Goal: Task Accomplishment & Management: Manage account settings

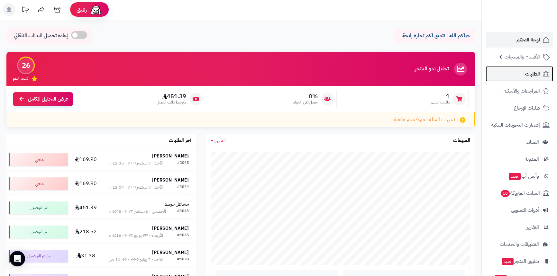
click at [534, 74] on span "الطلبات" at bounding box center [532, 73] width 15 height 9
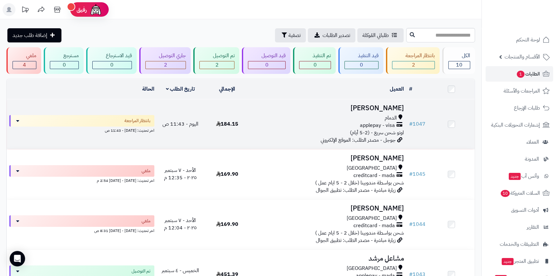
click at [385, 105] on h3 "[PERSON_NAME]" at bounding box center [328, 107] width 151 height 7
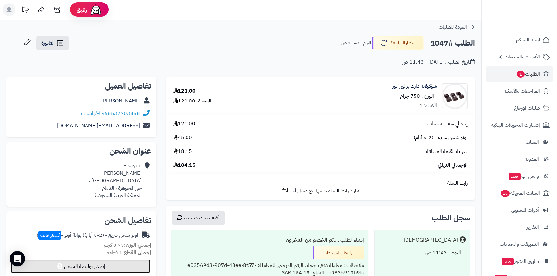
click at [87, 266] on button "إصدار بوليصة الشحن" at bounding box center [80, 266] width 139 height 14
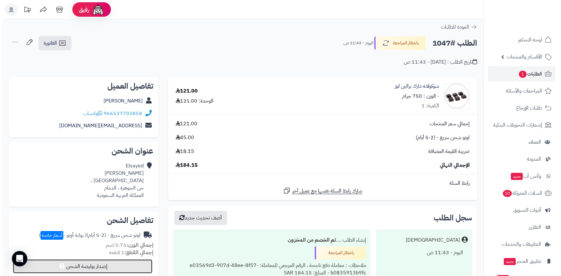
select select "***"
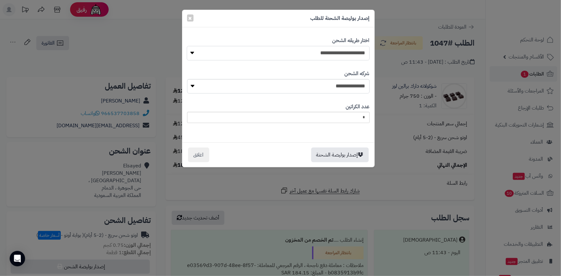
click at [333, 57] on select "**********" at bounding box center [278, 53] width 183 height 14
click at [332, 58] on select "**********" at bounding box center [278, 53] width 183 height 14
click at [187, 46] on select "**********" at bounding box center [278, 53] width 183 height 14
click at [334, 85] on select "**********" at bounding box center [278, 86] width 183 height 14
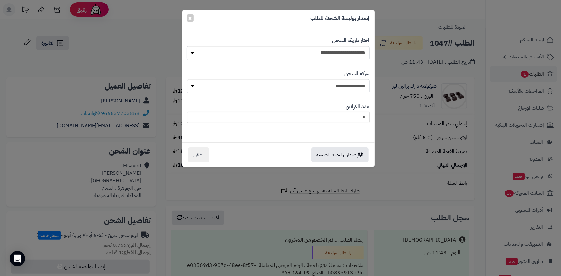
click at [418, 183] on div "**********" at bounding box center [280, 138] width 561 height 276
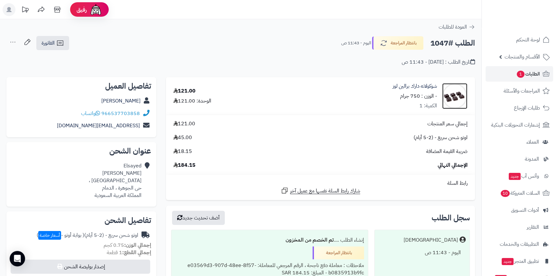
drag, startPoint x: 447, startPoint y: 94, endPoint x: 444, endPoint y: 92, distance: 3.6
click at [444, 92] on img at bounding box center [454, 96] width 25 height 26
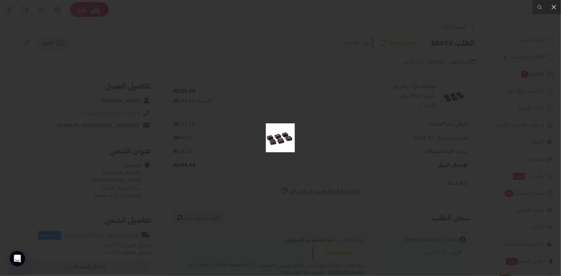
click at [153, 82] on div at bounding box center [280, 138] width 561 height 276
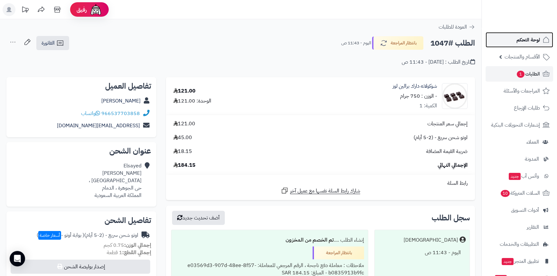
click at [528, 46] on link "لوحة التحكم" at bounding box center [518, 39] width 67 height 15
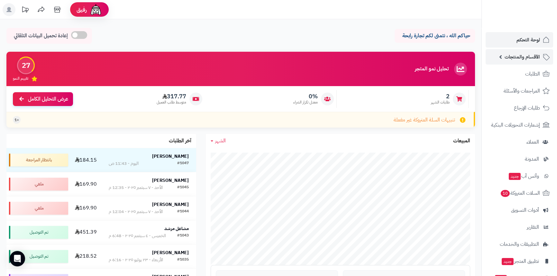
click at [533, 62] on link "الأقسام والمنتجات" at bounding box center [518, 56] width 67 height 15
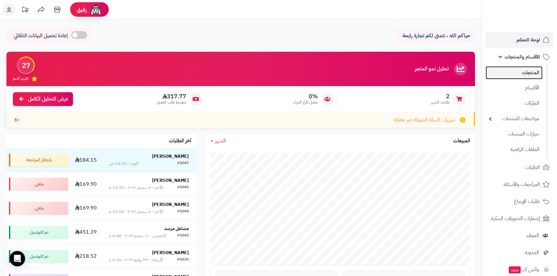
click at [528, 76] on link "المنتجات" at bounding box center [513, 72] width 57 height 13
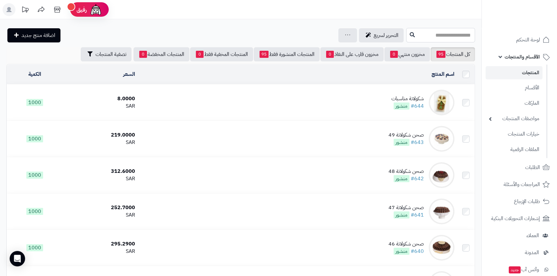
click at [445, 37] on input "text" at bounding box center [440, 35] width 69 height 14
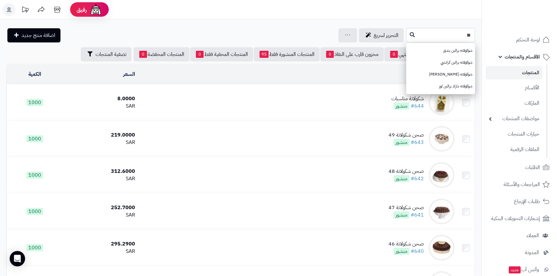
type input "*"
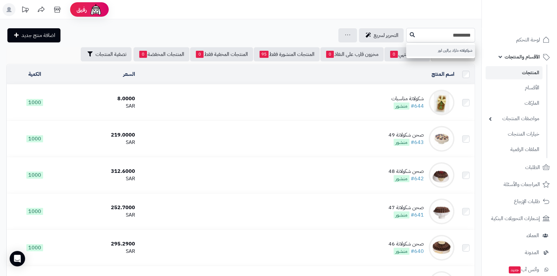
type input "*********"
click at [459, 50] on link "شوكولاته دارك برالين لوز" at bounding box center [440, 51] width 69 height 12
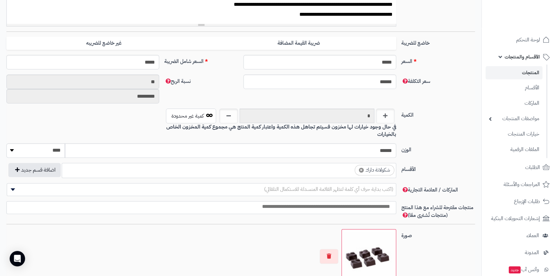
scroll to position [146, 0]
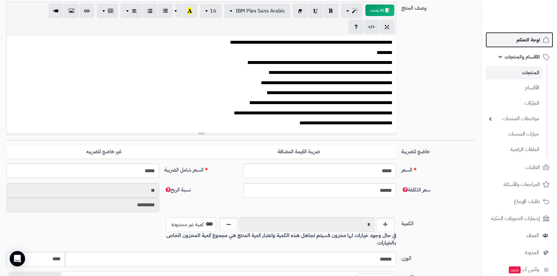
click at [526, 39] on span "لوحة التحكم" at bounding box center [527, 39] width 23 height 9
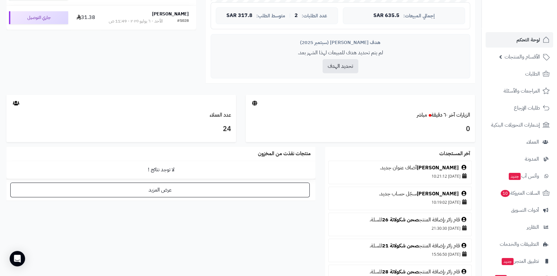
scroll to position [234, 0]
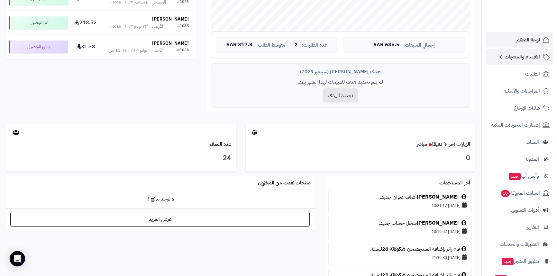
click at [520, 61] on span "الأقسام والمنتجات" at bounding box center [521, 56] width 35 height 9
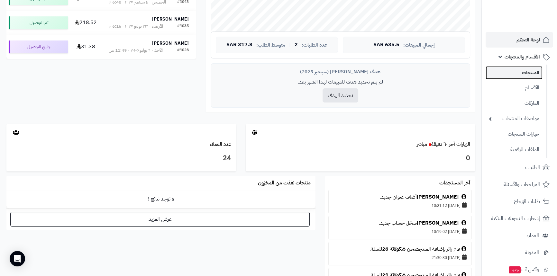
click at [515, 76] on link "المنتجات" at bounding box center [513, 72] width 57 height 13
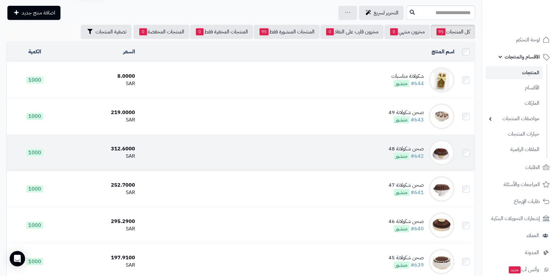
scroll to position [58, 0]
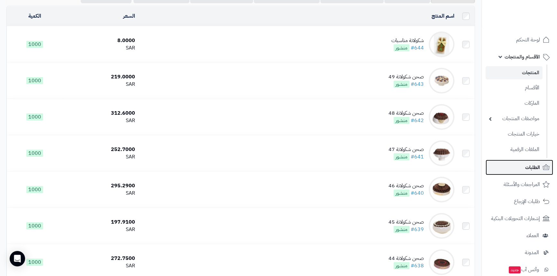
click at [518, 167] on link "الطلبات" at bounding box center [518, 167] width 67 height 15
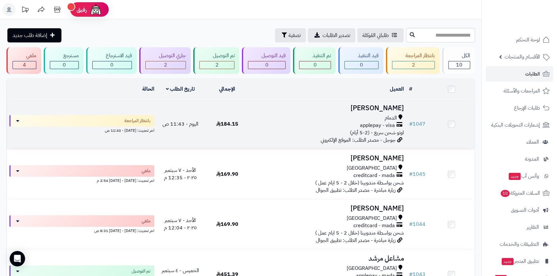
click at [349, 116] on div "الدمام" at bounding box center [328, 117] width 151 height 7
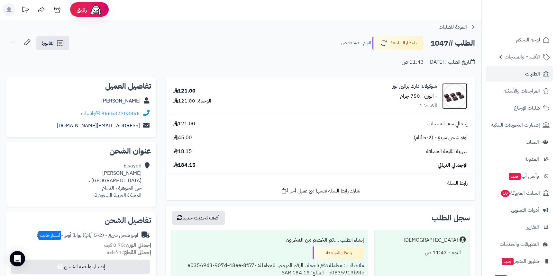
click at [451, 96] on img at bounding box center [454, 96] width 25 height 26
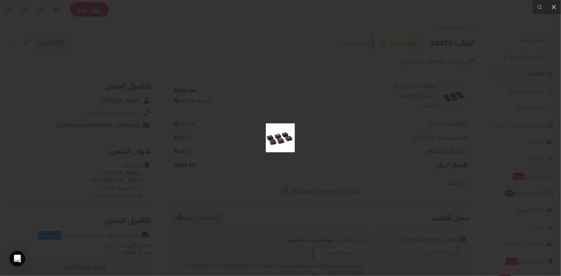
click at [208, 116] on div at bounding box center [280, 138] width 561 height 276
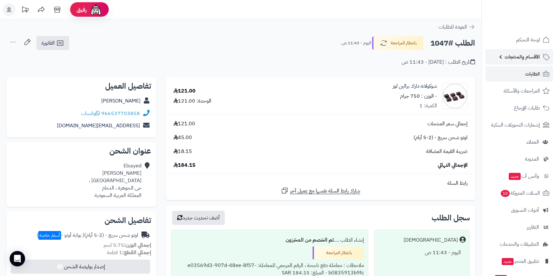
click at [527, 59] on span "الأقسام والمنتجات" at bounding box center [521, 56] width 35 height 9
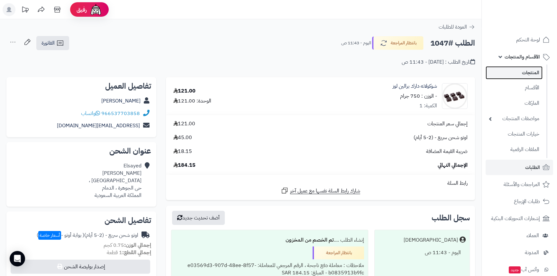
click at [525, 78] on link "المنتجات" at bounding box center [513, 72] width 57 height 13
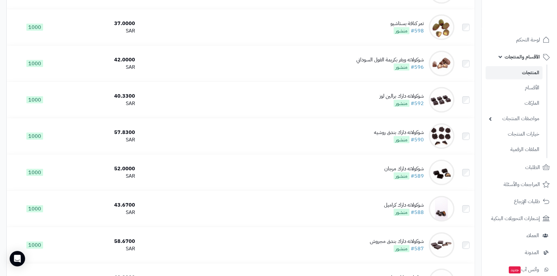
scroll to position [1724, 0]
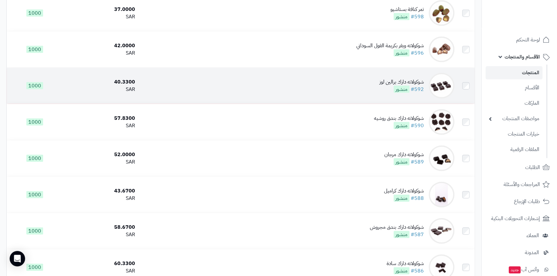
click at [440, 84] on img at bounding box center [441, 86] width 26 height 26
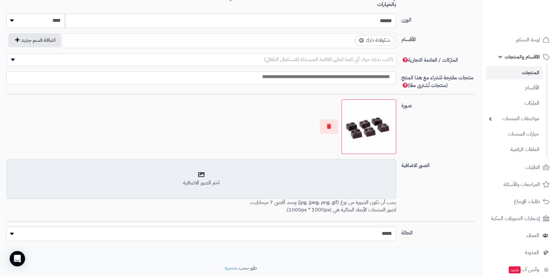
scroll to position [346, 0]
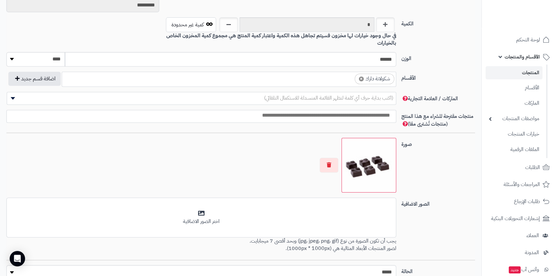
click at [372, 159] on img at bounding box center [368, 165] width 49 height 49
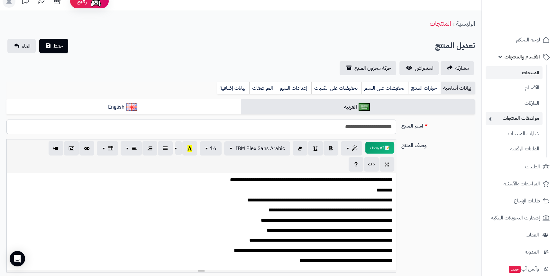
scroll to position [0, 0]
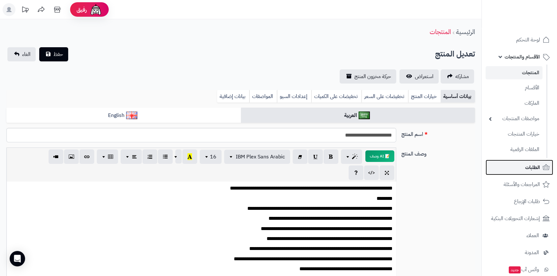
click at [531, 170] on span "الطلبات" at bounding box center [532, 167] width 15 height 9
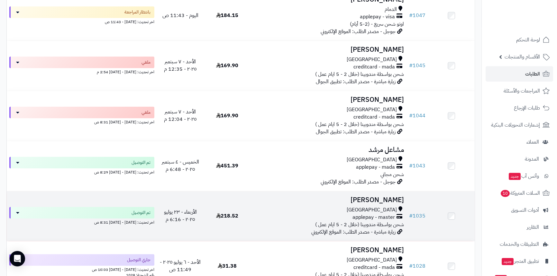
scroll to position [29, 0]
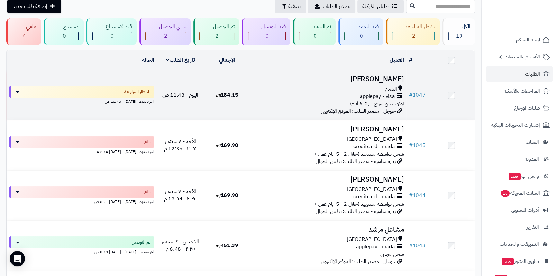
click at [367, 80] on h3 "[PERSON_NAME]" at bounding box center [328, 79] width 151 height 7
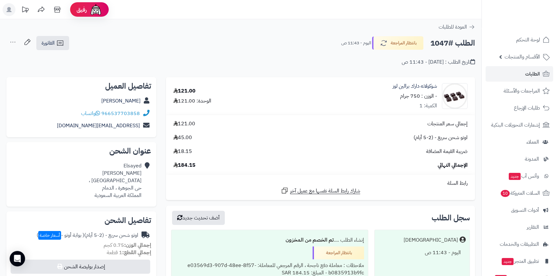
drag, startPoint x: 325, startPoint y: 254, endPoint x: 355, endPoint y: 256, distance: 30.6
click at [355, 256] on div "بانتظار المراجعة" at bounding box center [337, 253] width 51 height 13
drag, startPoint x: 418, startPoint y: 256, endPoint x: 470, endPoint y: 259, distance: 52.5
click at [470, 259] on div "سجل الطلب أضف تحديث جديد Matjrah [DATE] - 11:43 ص إنشاء الطلب .... تم الخصم من …" at bounding box center [320, 256] width 309 height 101
drag, startPoint x: 431, startPoint y: 239, endPoint x: 462, endPoint y: 245, distance: 31.9
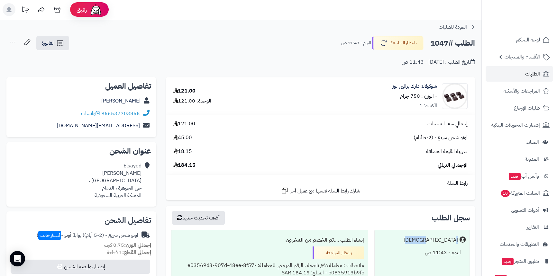
click at [462, 245] on div "[DEMOGRAPHIC_DATA]" at bounding box center [421, 240] width 87 height 13
click at [449, 252] on div "اليوم - 11:43 ص" at bounding box center [421, 253] width 87 height 13
click at [445, 240] on div "[DEMOGRAPHIC_DATA]" at bounding box center [430, 240] width 54 height 7
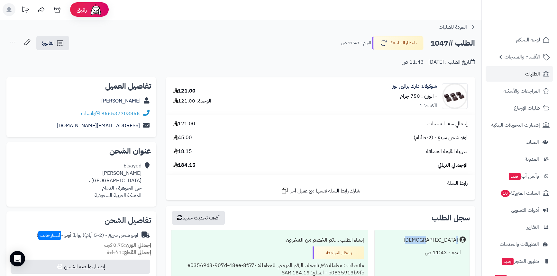
click at [445, 240] on div "[DEMOGRAPHIC_DATA]" at bounding box center [430, 240] width 54 height 7
click at [436, 255] on div "اليوم - 11:43 ص" at bounding box center [421, 253] width 87 height 13
click at [454, 252] on div "اليوم - 11:43 ص" at bounding box center [421, 253] width 87 height 13
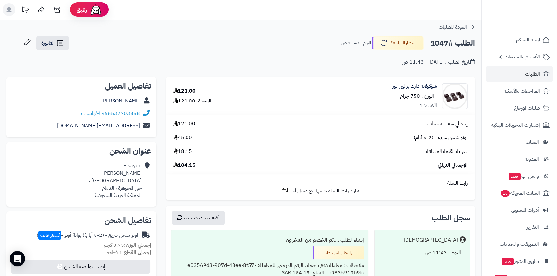
drag, startPoint x: 461, startPoint y: 252, endPoint x: 426, endPoint y: 254, distance: 35.4
click at [426, 254] on div "اليوم - 11:43 ص" at bounding box center [421, 253] width 87 height 13
